Goal: Transaction & Acquisition: Purchase product/service

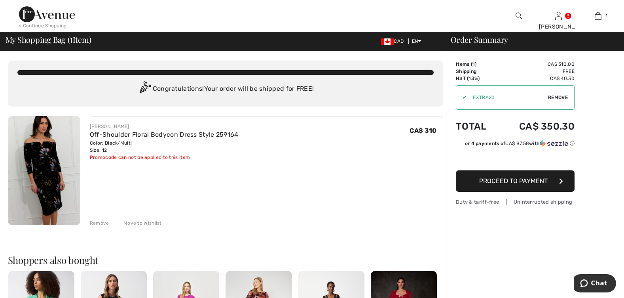
click at [501, 183] on span "Proceed to Payment" at bounding box center [513, 181] width 68 height 8
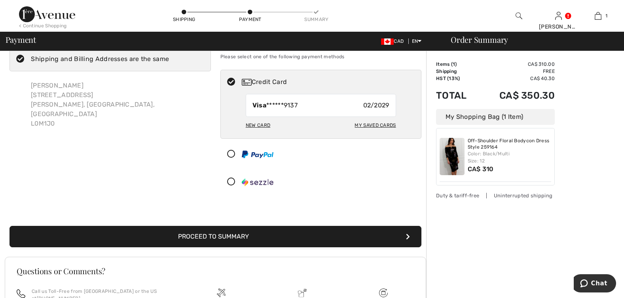
scroll to position [40, 0]
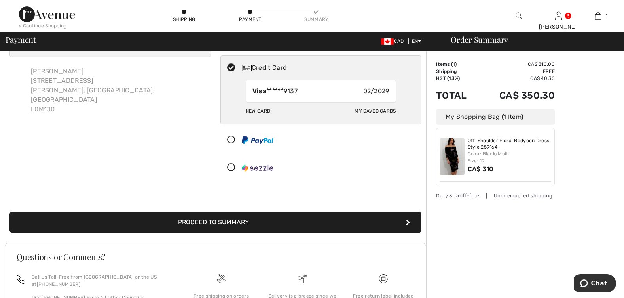
click at [314, 222] on button "Proceed to Summary" at bounding box center [216, 221] width 412 height 21
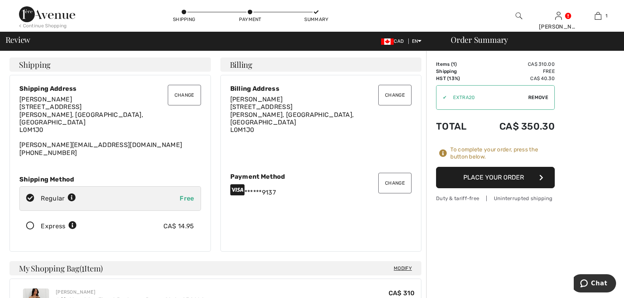
click at [516, 177] on button "Place Your Order" at bounding box center [495, 177] width 119 height 21
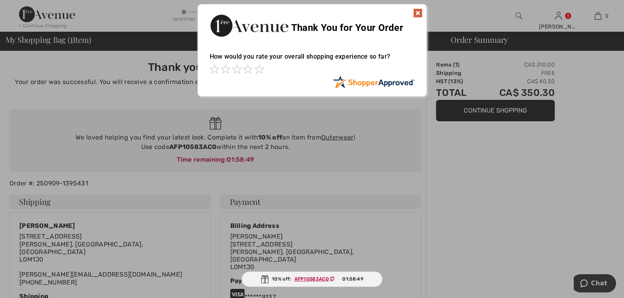
click at [417, 12] on img at bounding box center [418, 13] width 10 height 10
